Goal: Find contact information: Find contact information

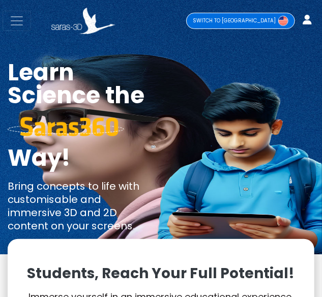
click at [19, 23] on span "Toggle navigation" at bounding box center [16, 20] width 15 height 15
click at [16, 24] on span "Toggle navigation" at bounding box center [16, 20] width 15 height 15
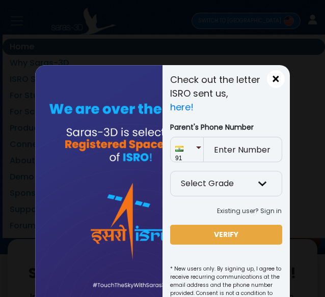
drag, startPoint x: 269, startPoint y: 79, endPoint x: 271, endPoint y: 93, distance: 14.4
click at [271, 79] on span "×" at bounding box center [275, 79] width 9 height 13
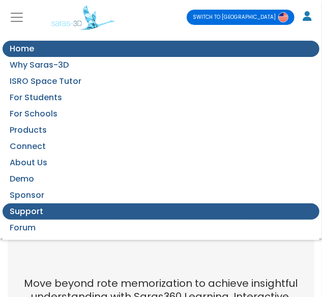
scroll to position [458, 0]
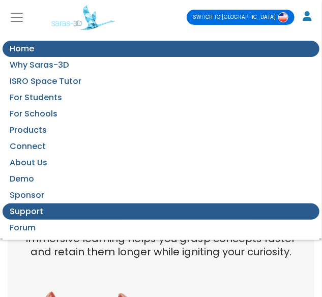
click at [104, 209] on link "Support" at bounding box center [161, 211] width 317 height 16
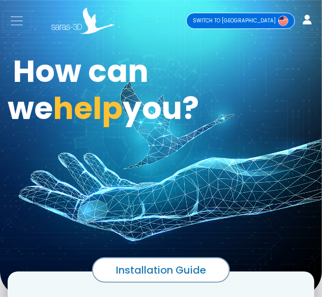
click at [14, 18] on span "Toggle navigation" at bounding box center [16, 20] width 15 height 15
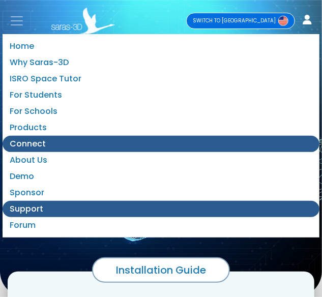
click at [39, 140] on link "Connect" at bounding box center [161, 144] width 317 height 16
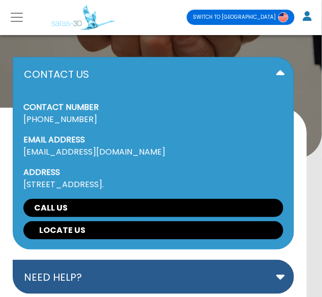
scroll to position [153, 0]
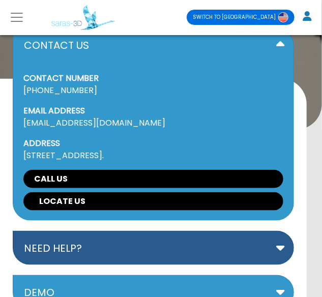
drag, startPoint x: 19, startPoint y: 85, endPoint x: 90, endPoint y: 91, distance: 71.4
click at [90, 91] on div "CONTACT NUMBER +91 79480 61514 EMAIL ADDRESS reachus@saras-3d.com ADDRESS 31, 3…" at bounding box center [153, 141] width 280 height 159
copy link "+91 79480 61514"
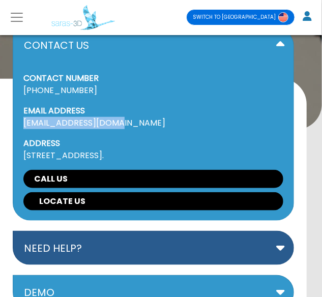
drag, startPoint x: 17, startPoint y: 119, endPoint x: 138, endPoint y: 120, distance: 121.1
click at [138, 120] on div "CONTACT NUMBER +91 79480 61514 EMAIL ADDRESS reachus@saras-3d.com ADDRESS 31, 3…" at bounding box center [153, 141] width 280 height 159
copy link "reachus@saras-3d.com"
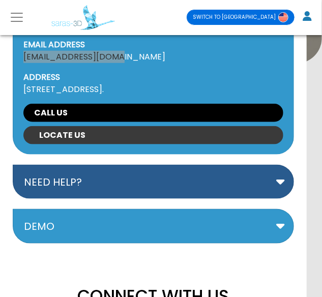
scroll to position [254, 0]
